Goal: Task Accomplishment & Management: Manage account settings

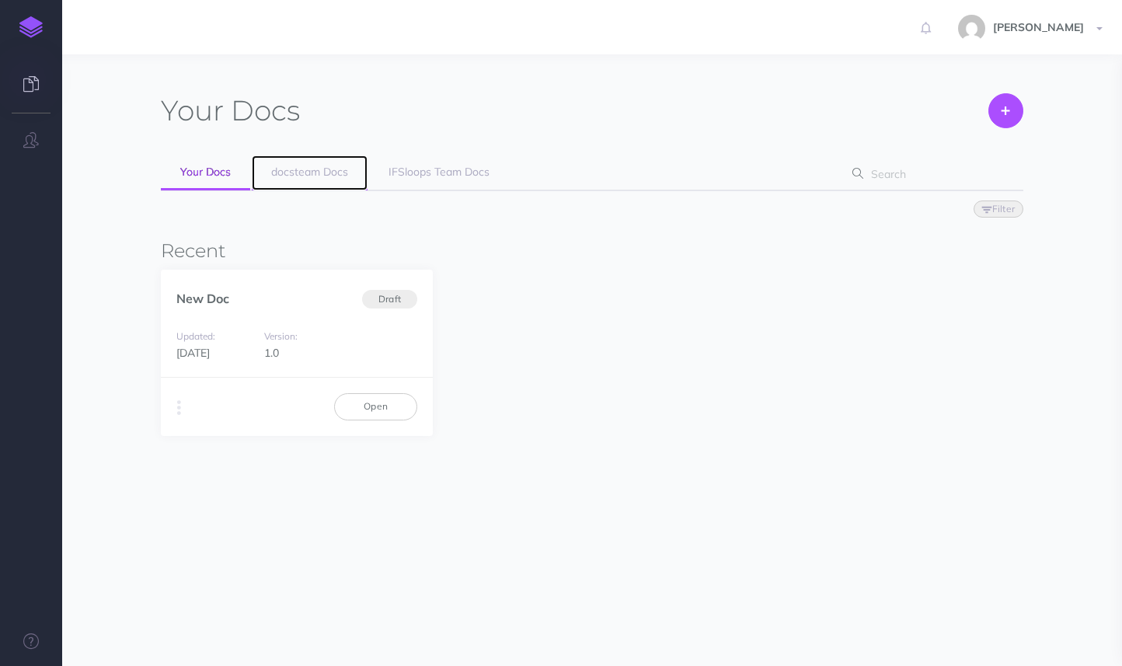
click at [301, 172] on span "docsteam Docs" at bounding box center [309, 172] width 77 height 14
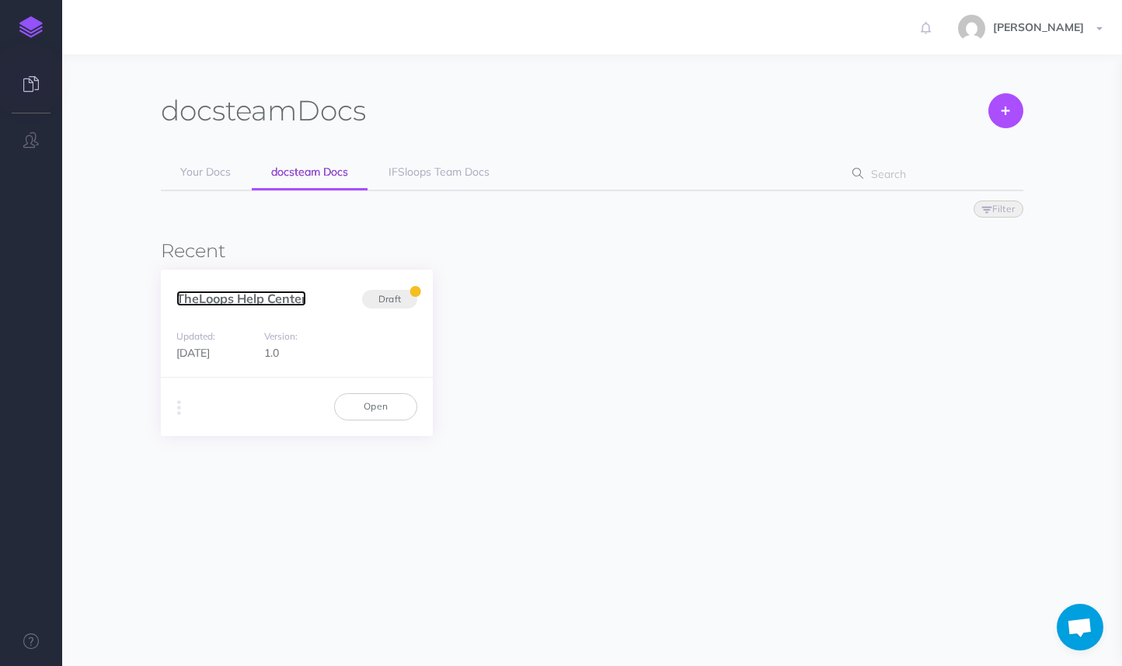
click at [276, 298] on link "TheLoops Help Center" at bounding box center [241, 299] width 130 height 16
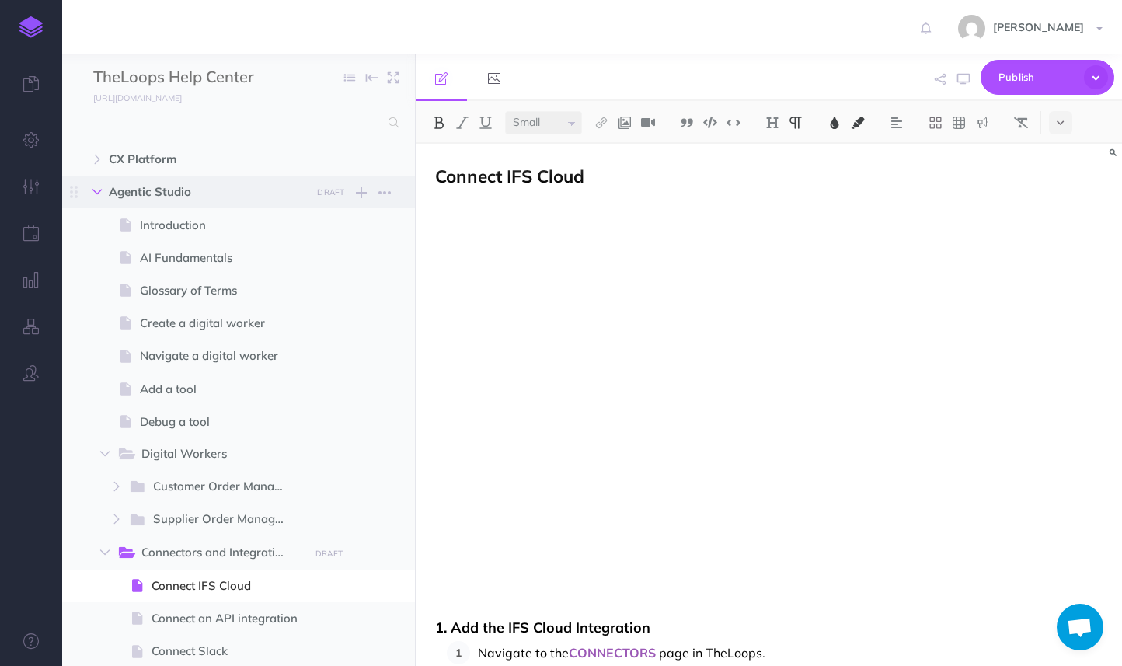
click at [93, 197] on button "button" at bounding box center [97, 192] width 28 height 19
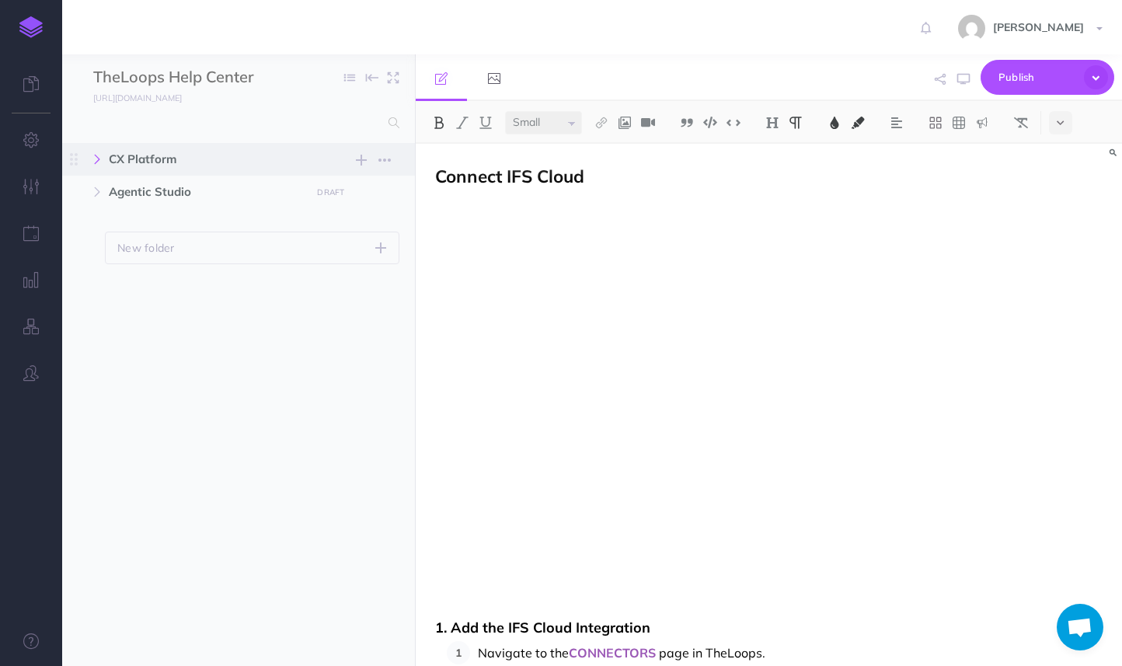
click at [96, 162] on icon "button" at bounding box center [97, 159] width 9 height 9
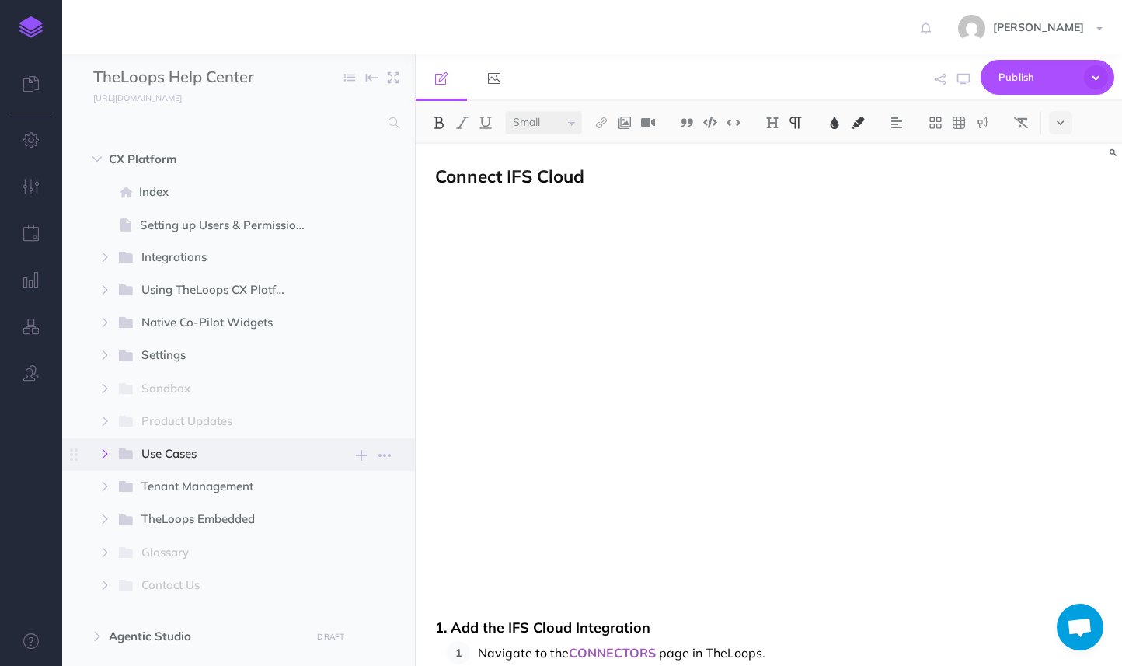
click at [101, 452] on icon "button" at bounding box center [104, 453] width 9 height 9
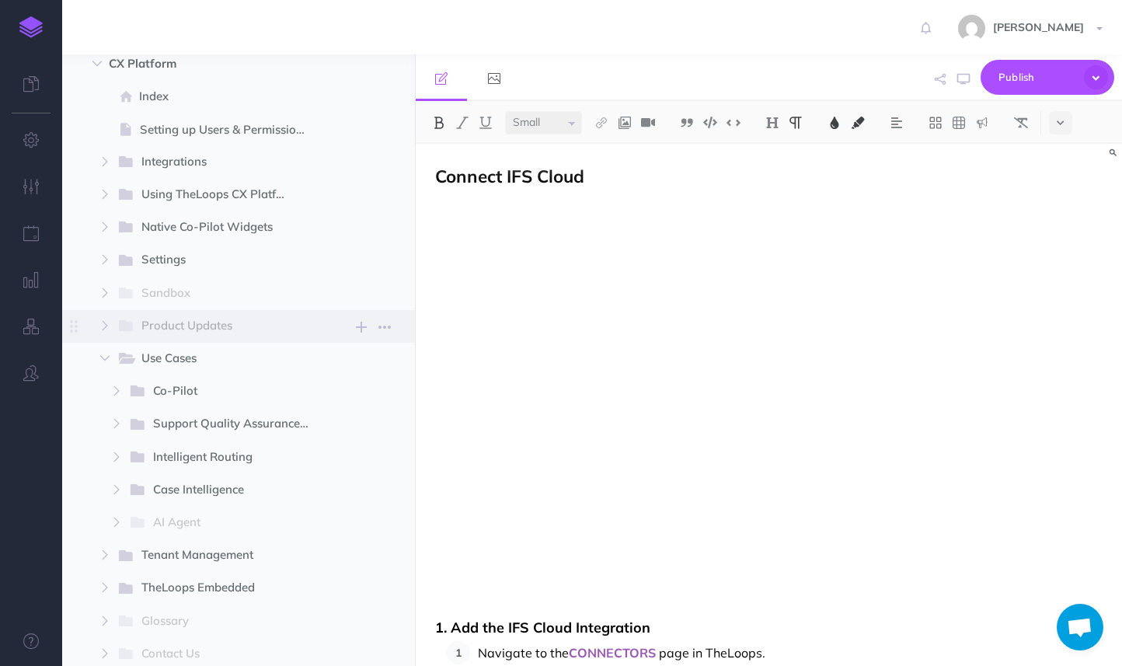
scroll to position [218, 0]
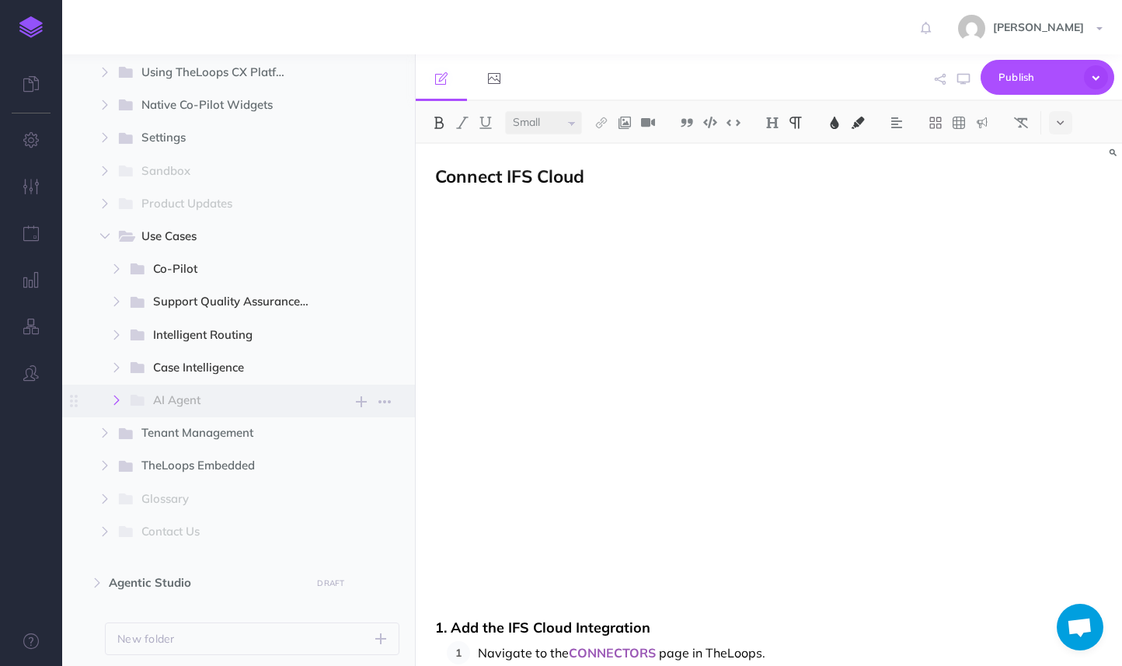
click at [120, 397] on icon "button" at bounding box center [116, 400] width 9 height 9
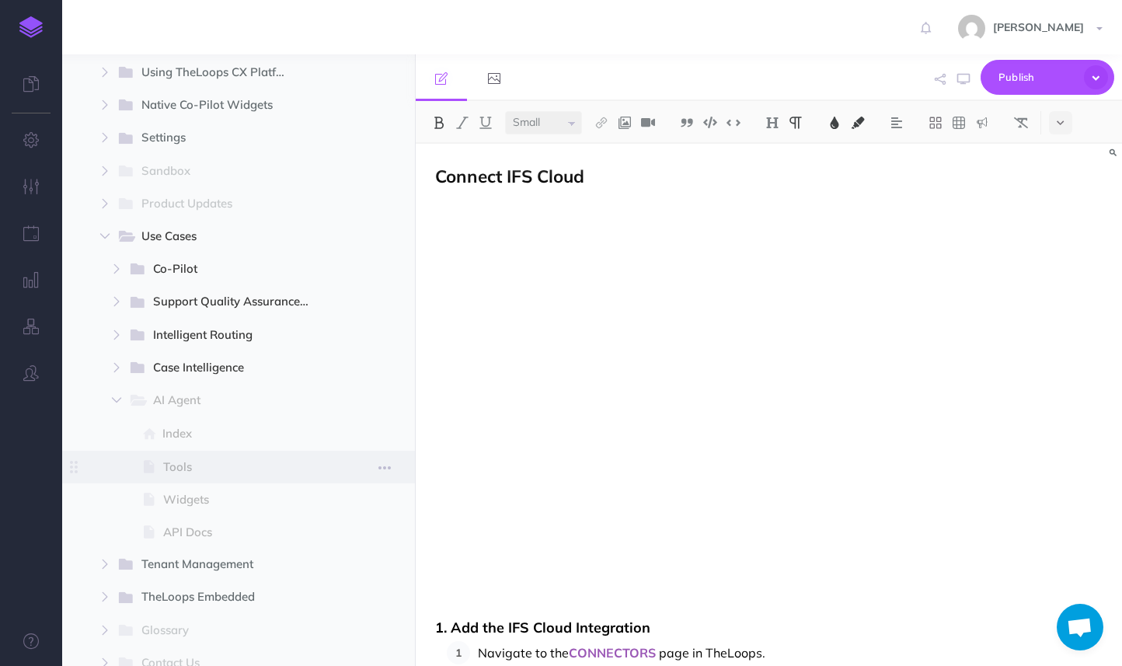
click at [185, 461] on span "Tools" at bounding box center [242, 467] width 159 height 19
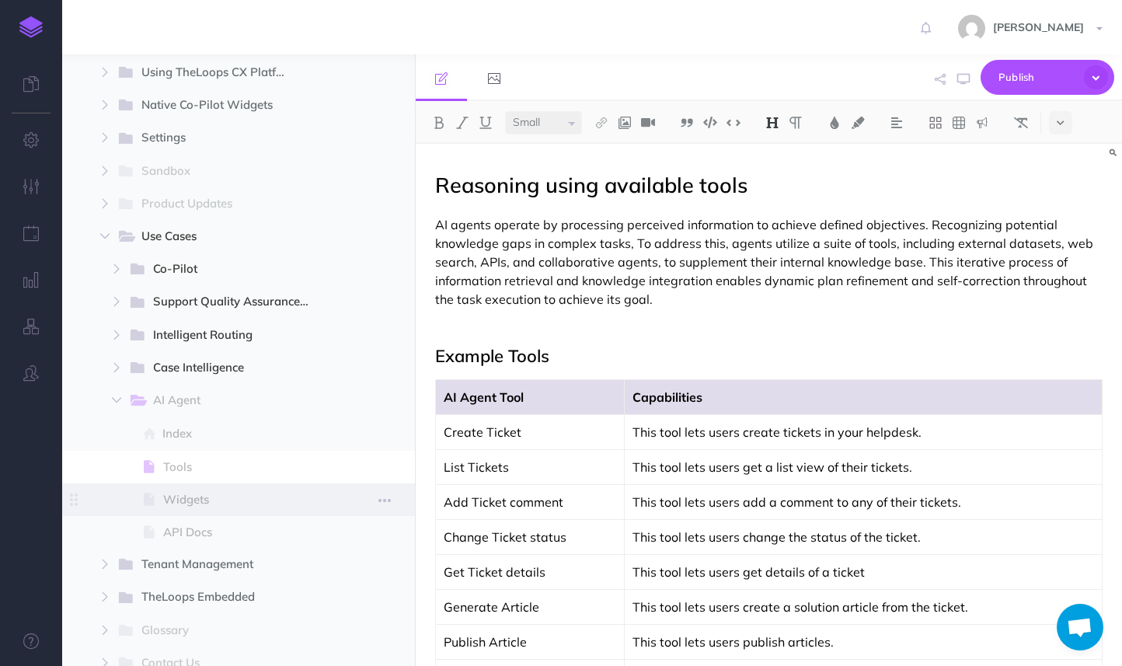
click at [188, 494] on span "Widgets" at bounding box center [242, 500] width 159 height 19
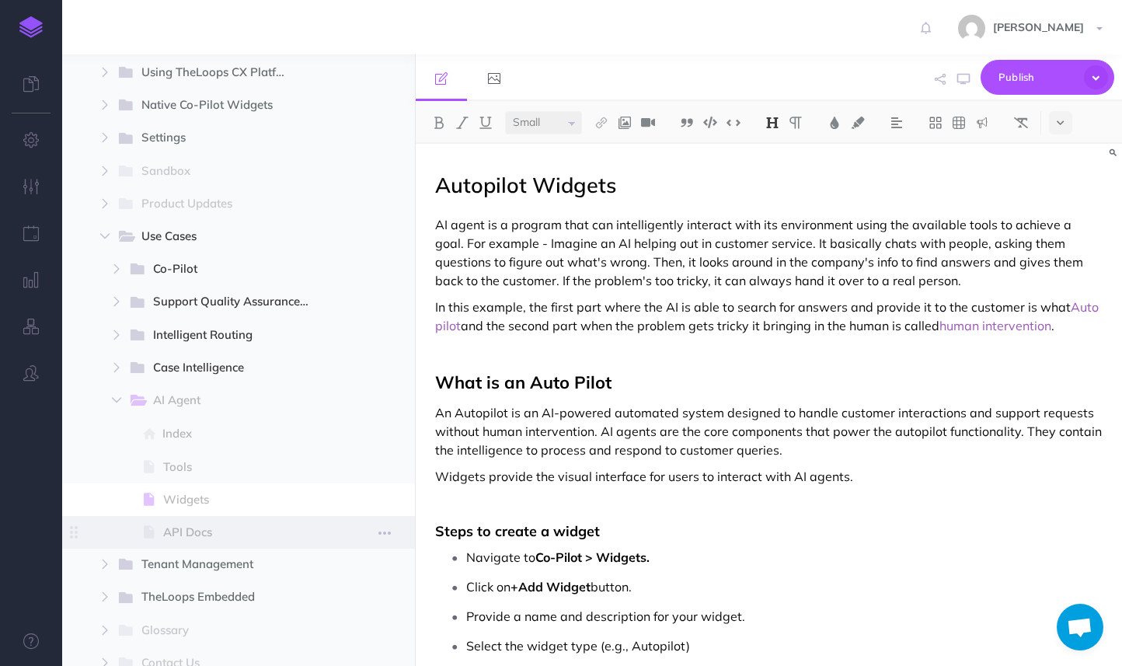
click at [188, 525] on span "API Docs" at bounding box center [242, 532] width 159 height 19
select select "null"
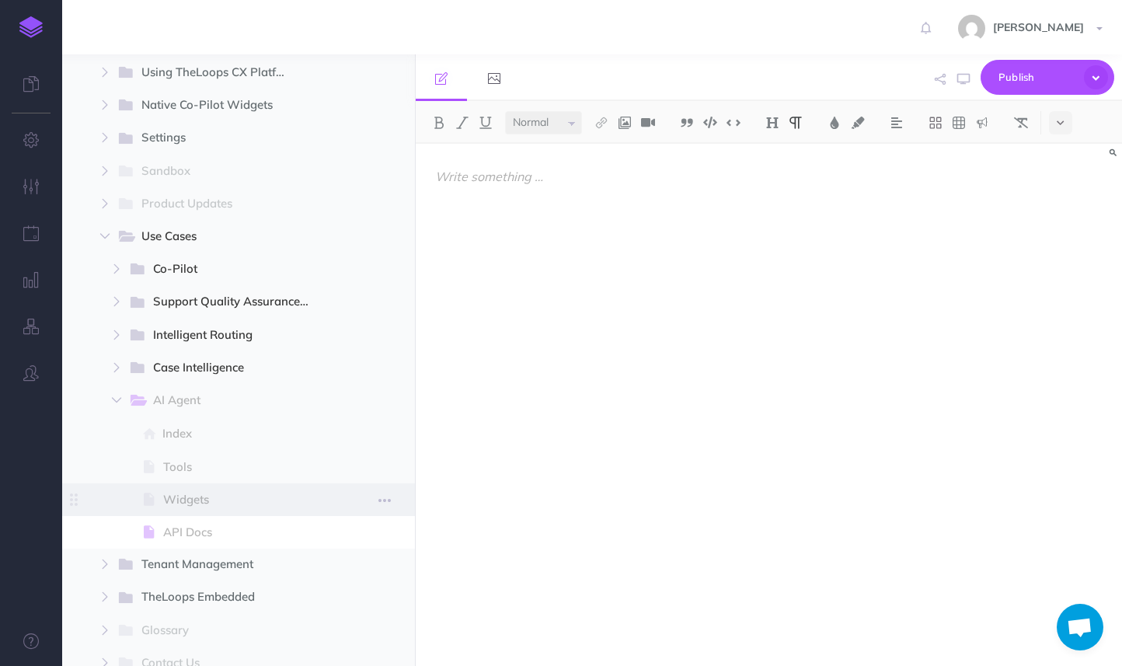
click at [186, 496] on span "Widgets" at bounding box center [242, 500] width 159 height 19
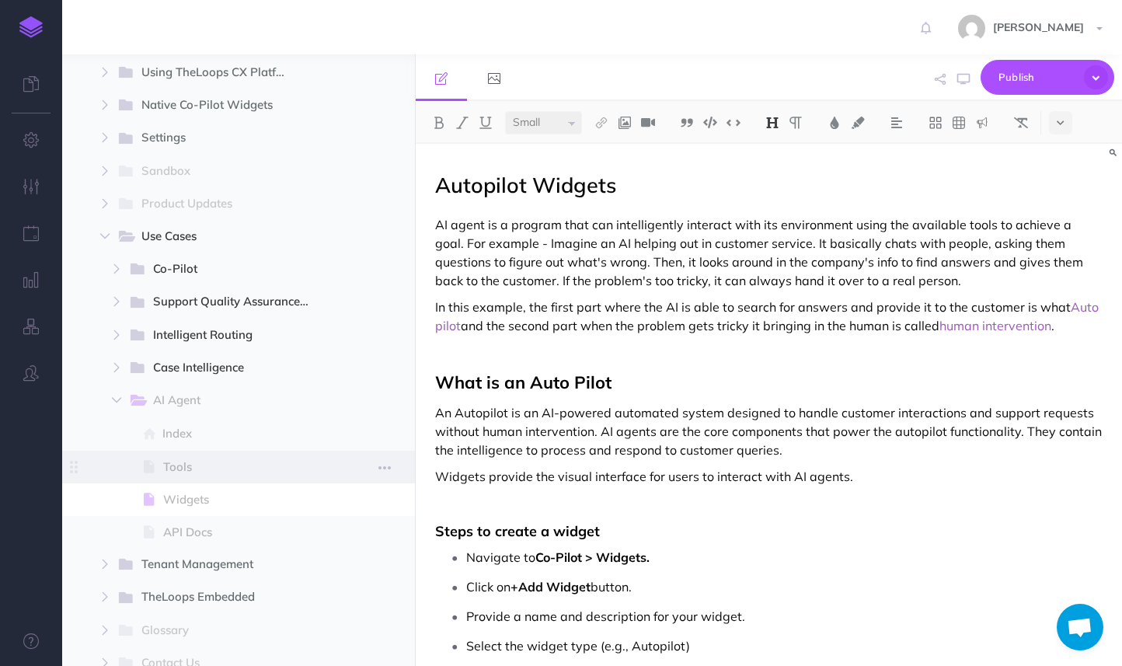
click at [186, 477] on span at bounding box center [238, 467] width 353 height 33
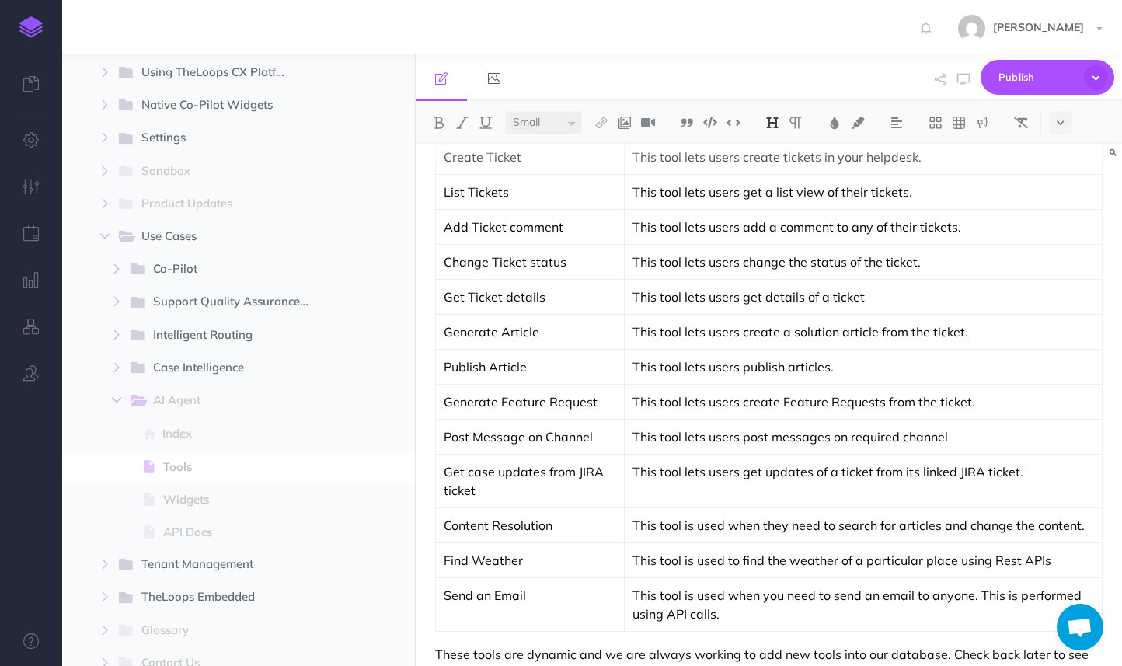
scroll to position [375, 0]
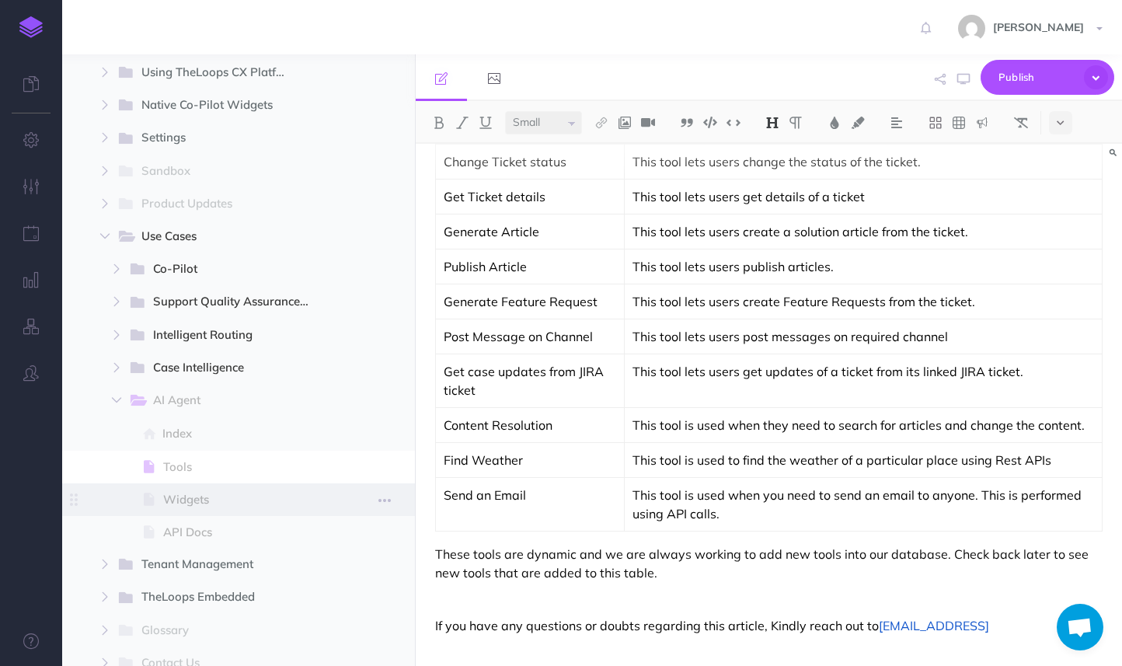
click at [181, 495] on span "Widgets" at bounding box center [242, 500] width 159 height 19
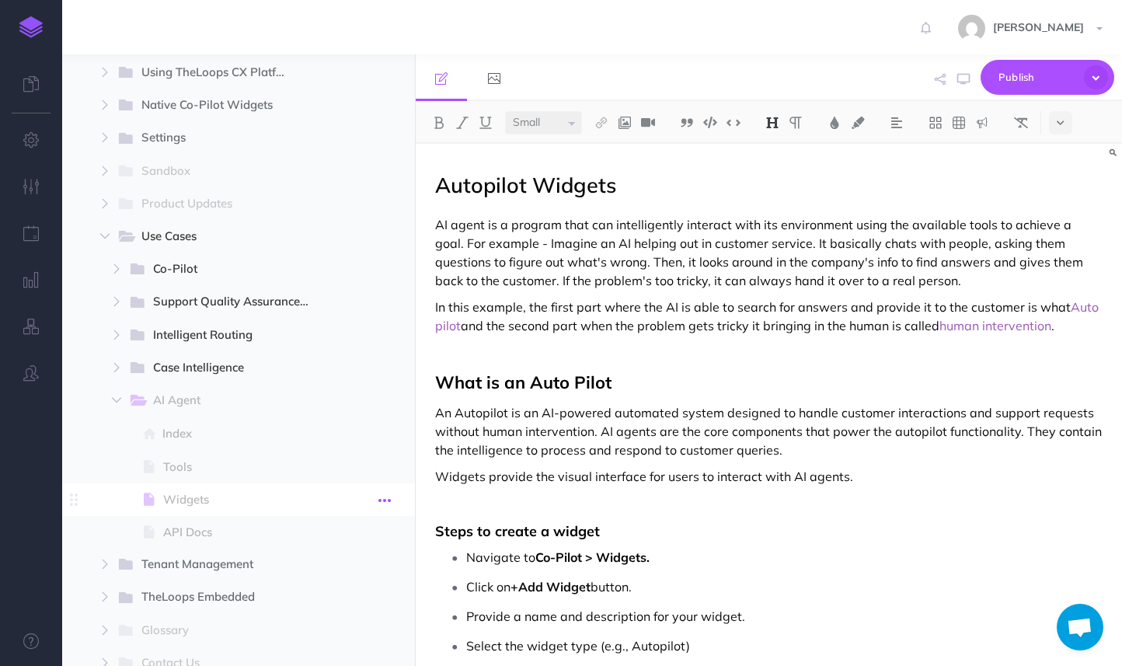
click at [384, 500] on icon "button" at bounding box center [385, 500] width 12 height 19
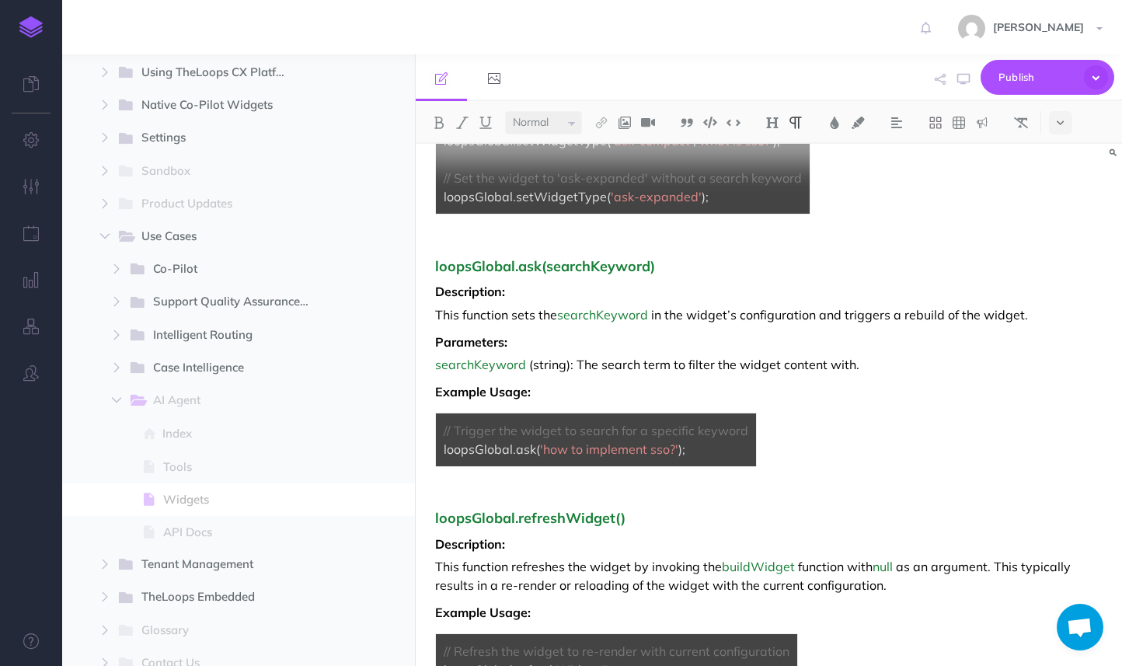
scroll to position [2516, 0]
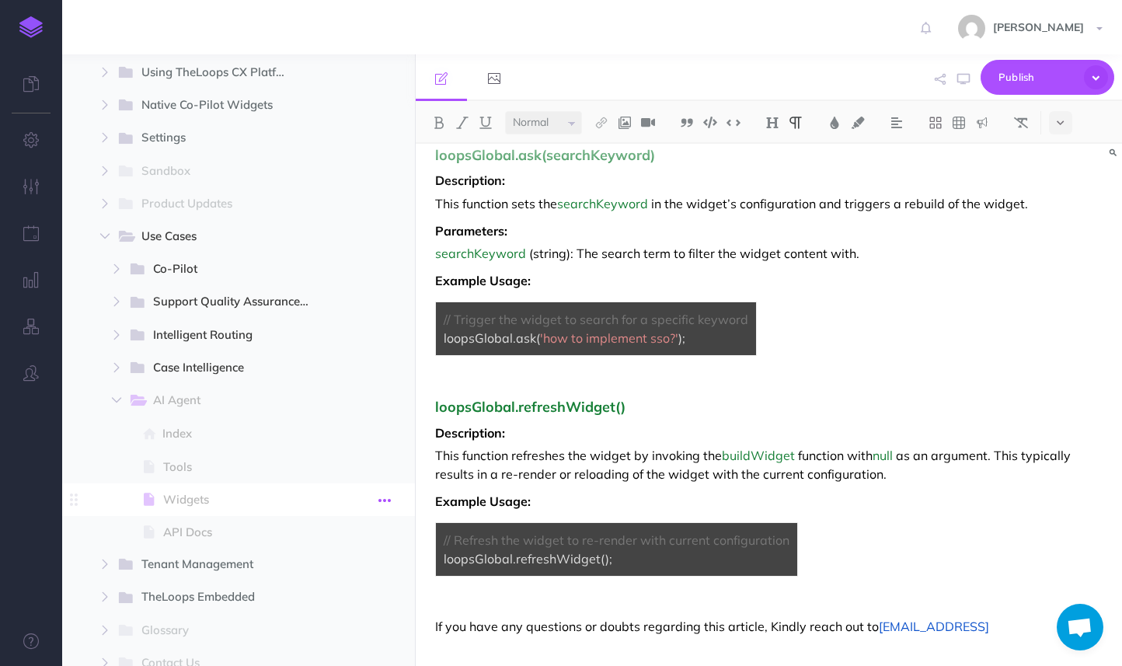
click at [381, 504] on icon "button" at bounding box center [385, 500] width 12 height 19
click at [332, 599] on link "Settings" at bounding box center [341, 605] width 117 height 26
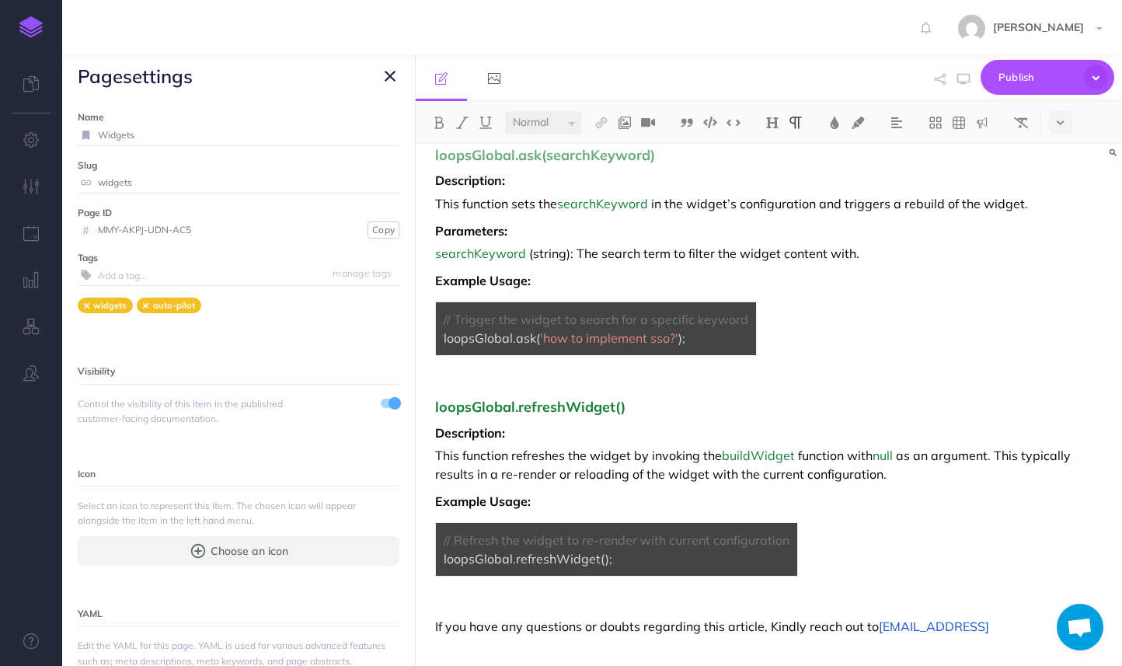
scroll to position [1861, 0]
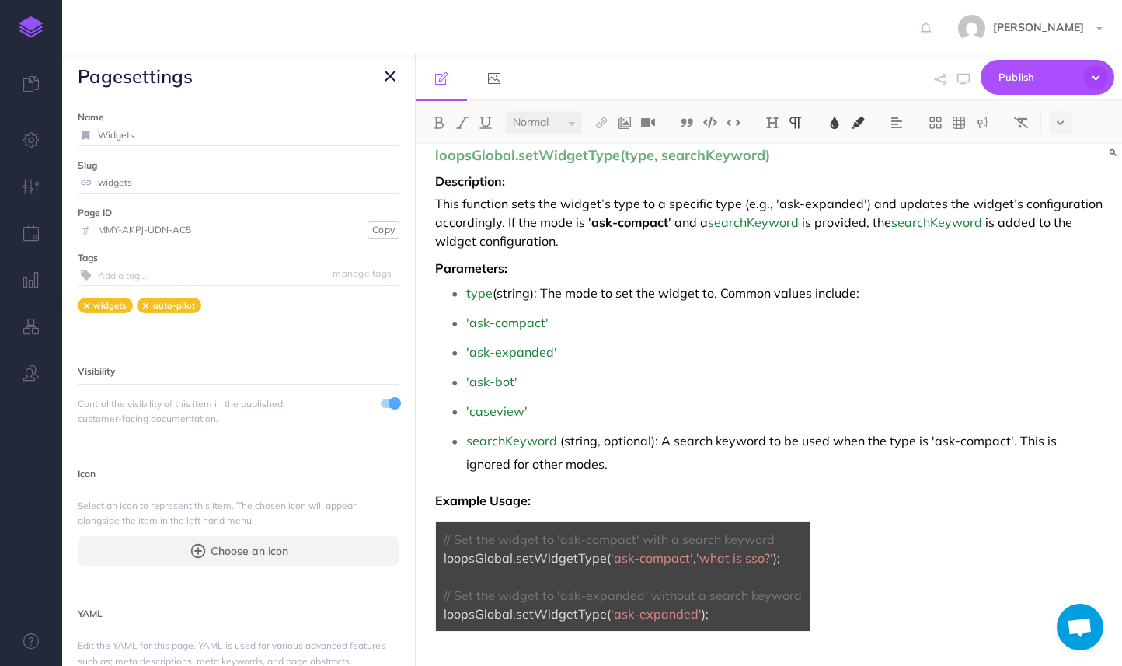
select select "small"
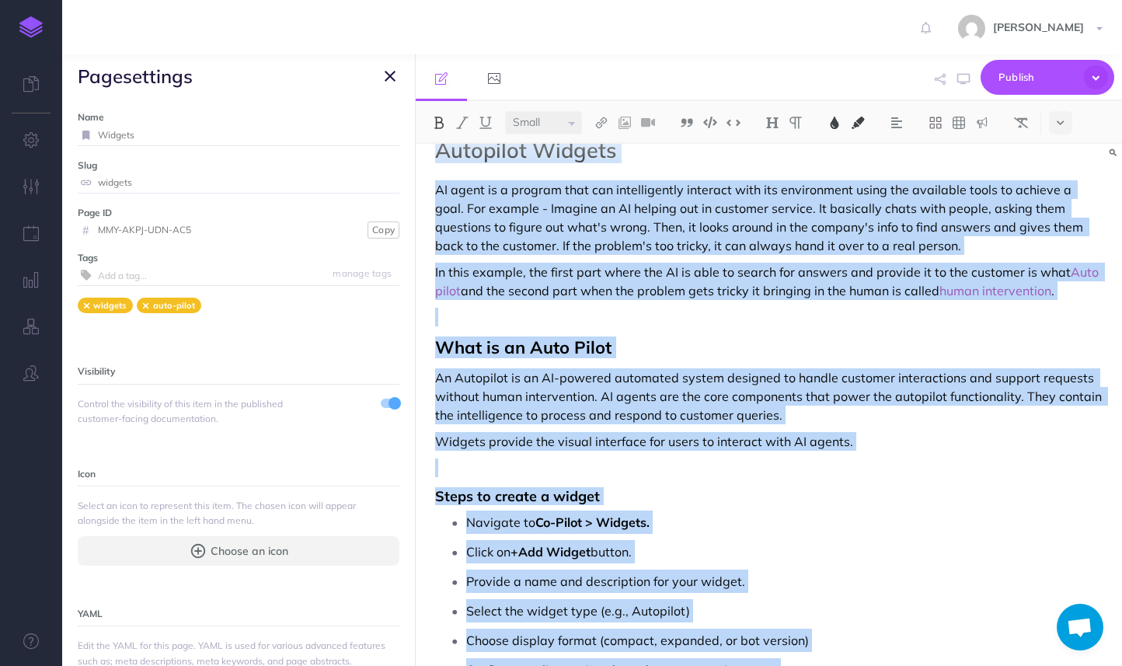
scroll to position [0, 0]
